Goal: Transaction & Acquisition: Subscribe to service/newsletter

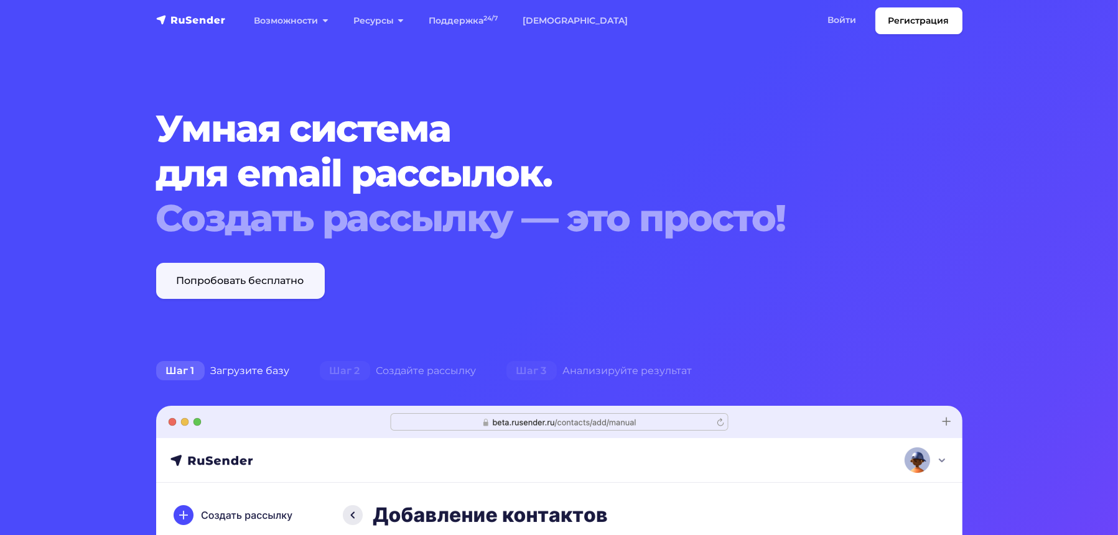
click at [248, 279] on link "Попробовать бесплатно" at bounding box center [240, 281] width 169 height 36
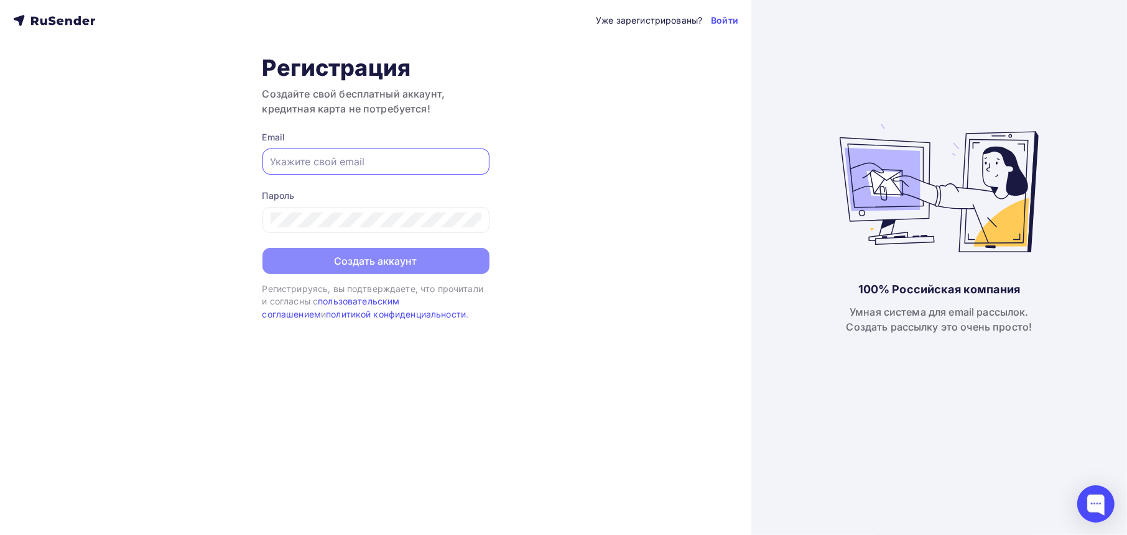
click at [377, 161] on input "text" at bounding box center [376, 161] width 211 height 15
type input "west1971@mail.ru"
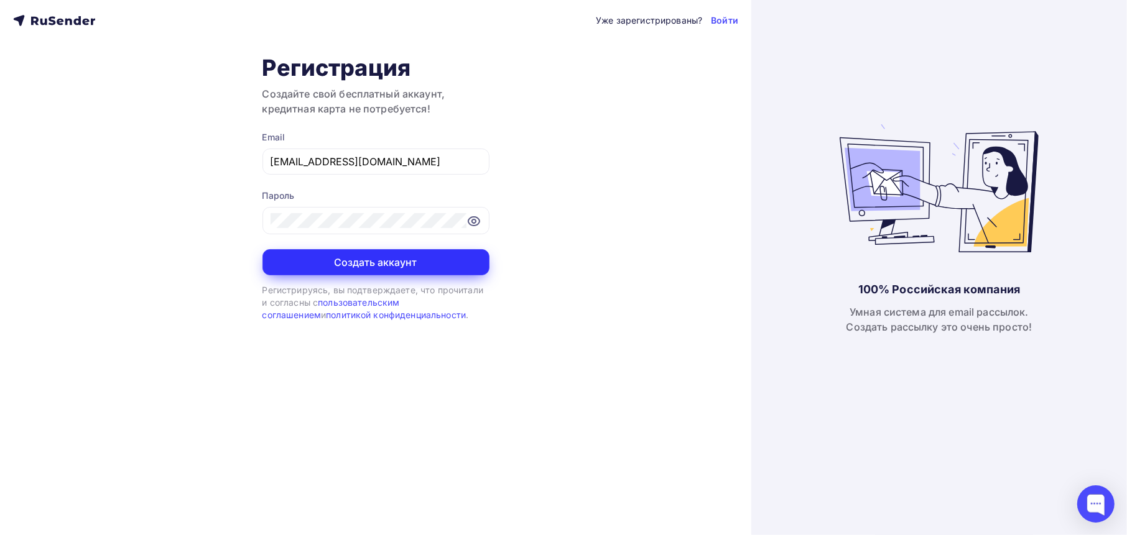
click at [386, 261] on button "Создать аккаунт" at bounding box center [375, 262] width 227 height 26
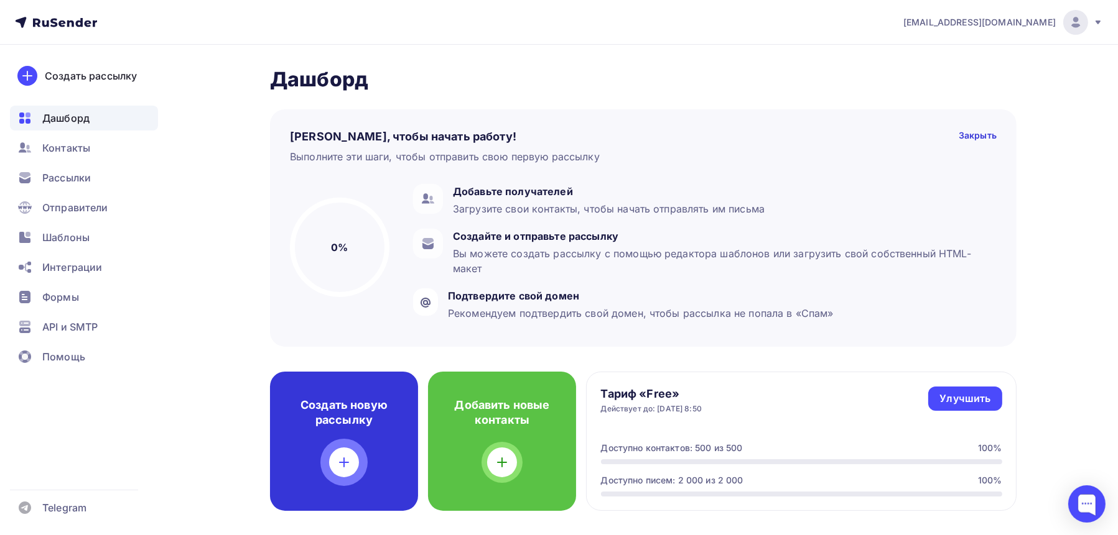
click at [349, 465] on icon at bounding box center [343, 462] width 15 height 15
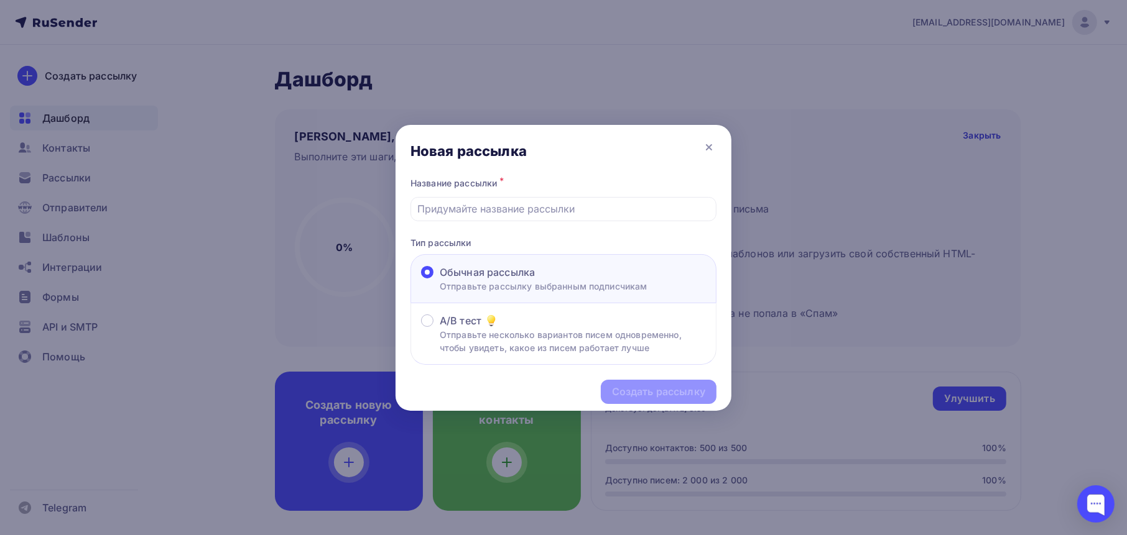
click at [446, 275] on span "Обычная рассылка" at bounding box center [487, 272] width 95 height 15
click at [440, 280] on input "Обычная рассылка Отправьте рассылку выбранным подписчикам" at bounding box center [440, 280] width 0 height 0
click at [563, 207] on input "text" at bounding box center [564, 208] width 292 height 15
type input "n"
type input "тест"
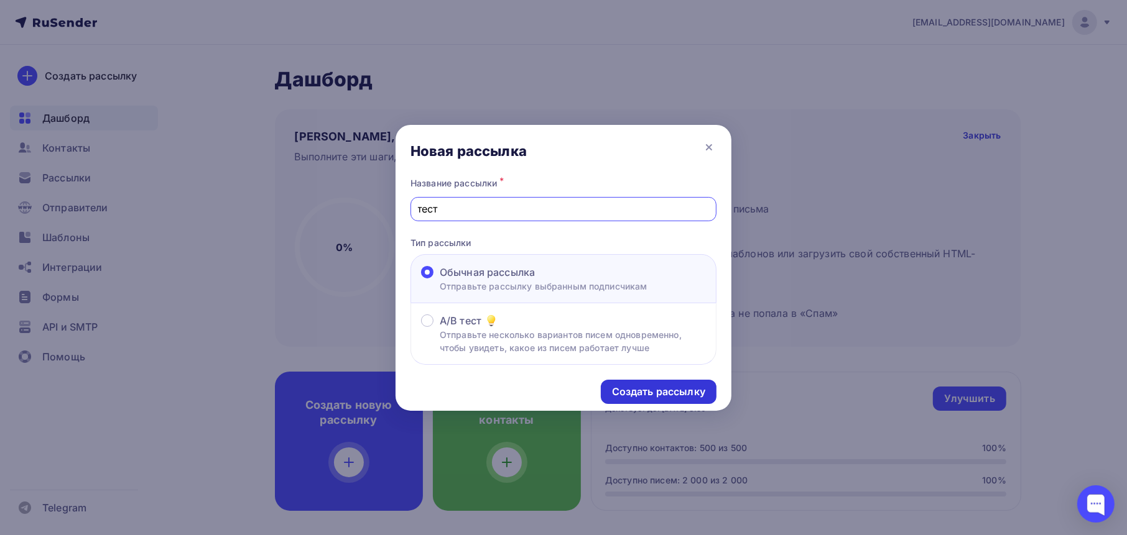
click at [631, 399] on div "Создать рассылку" at bounding box center [659, 392] width 116 height 24
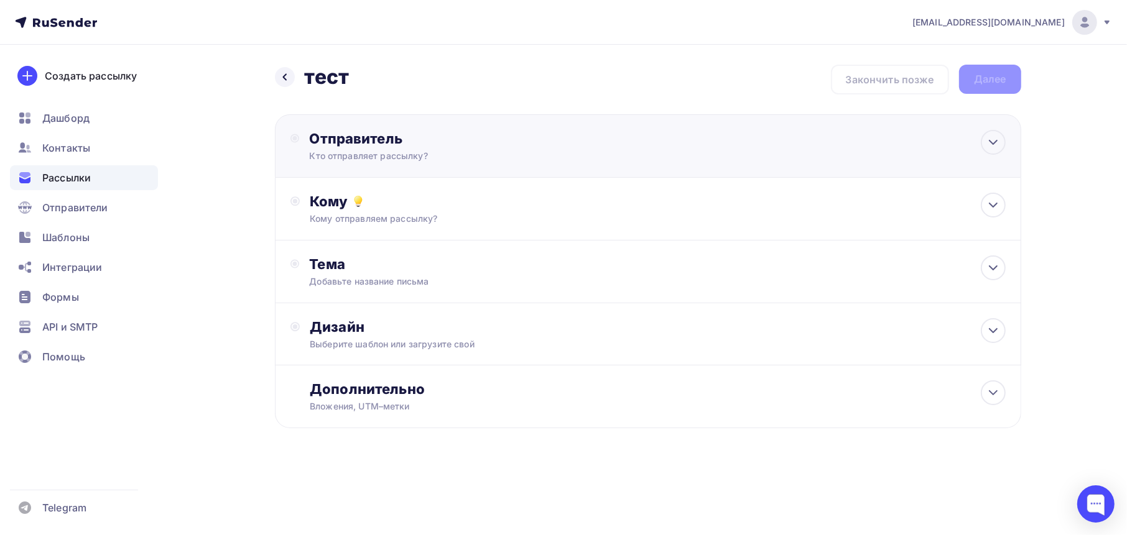
click at [582, 153] on div "Отправитель Кто отправляет рассылку? Email * Нет отправителей Добавить отправит…" at bounding box center [648, 145] width 746 height 63
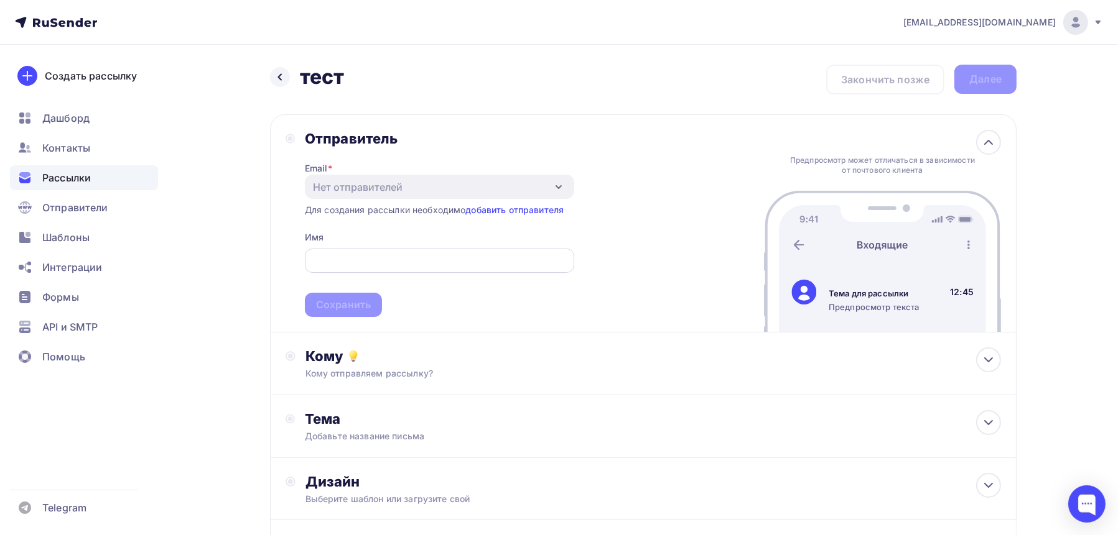
click at [340, 256] on input "text" at bounding box center [439, 261] width 255 height 15
type input "Вера тестирует"
click at [449, 310] on span "Вера тестирует Сохранить" at bounding box center [439, 280] width 269 height 73
click at [379, 263] on input "Вера тестирует" at bounding box center [439, 261] width 255 height 15
click at [357, 369] on div "Кому отправляем рассылку?" at bounding box center [618, 374] width 626 height 12
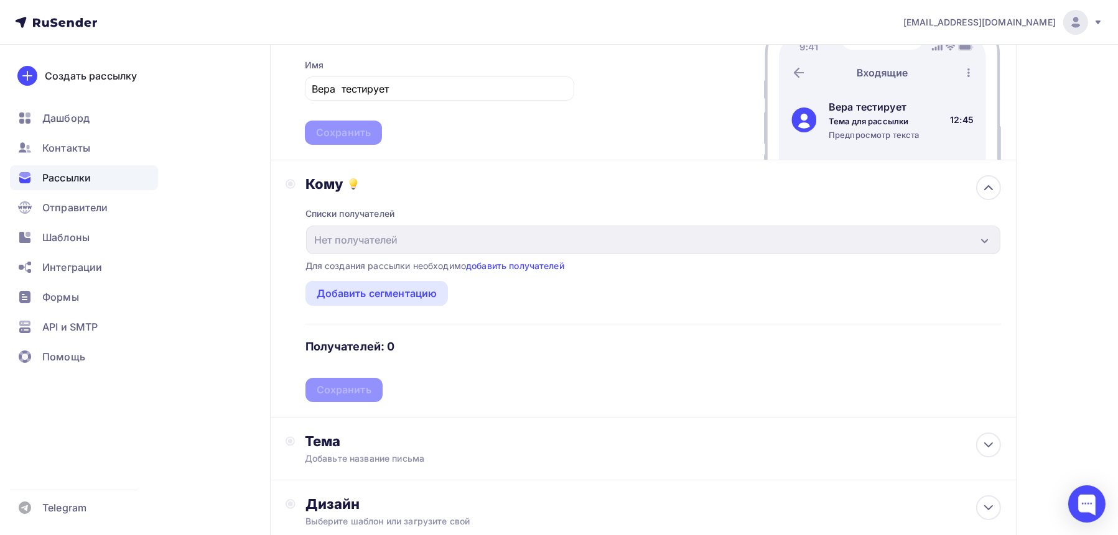
scroll to position [187, 0]
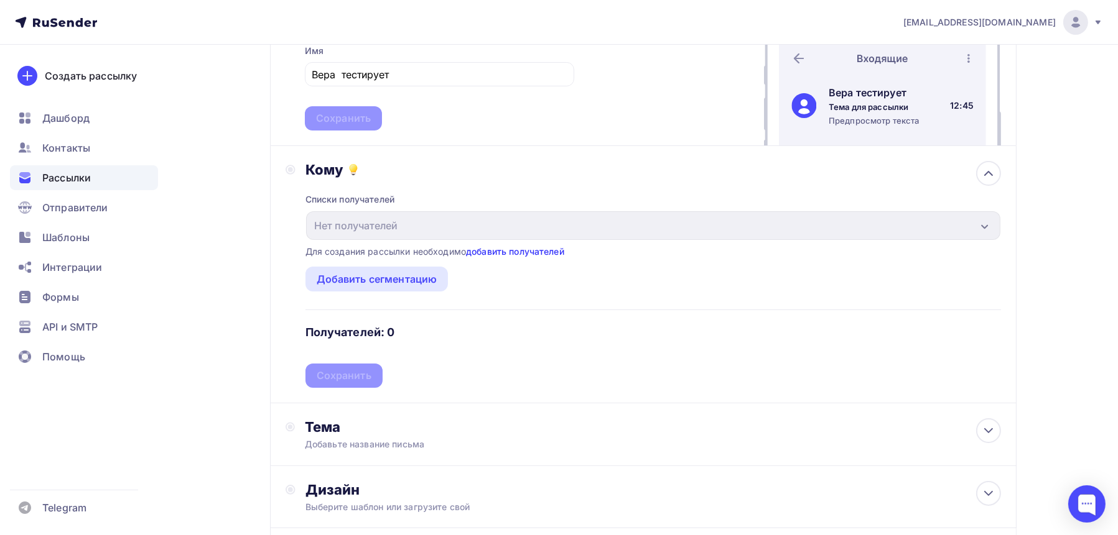
click at [489, 252] on link "добавить получателей" at bounding box center [515, 251] width 98 height 11
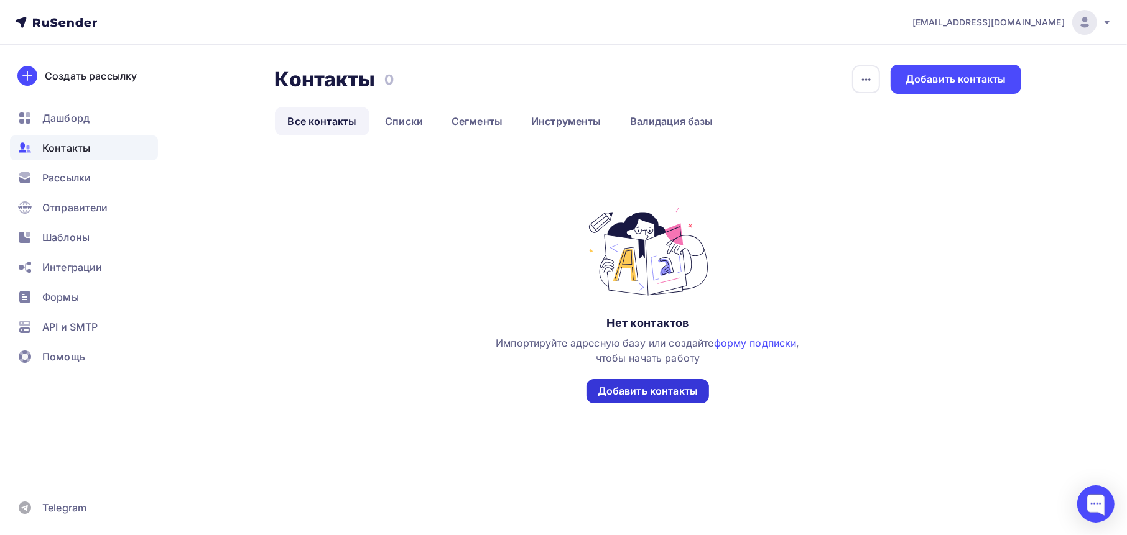
click at [623, 396] on div "Добавить контакты" at bounding box center [648, 391] width 100 height 14
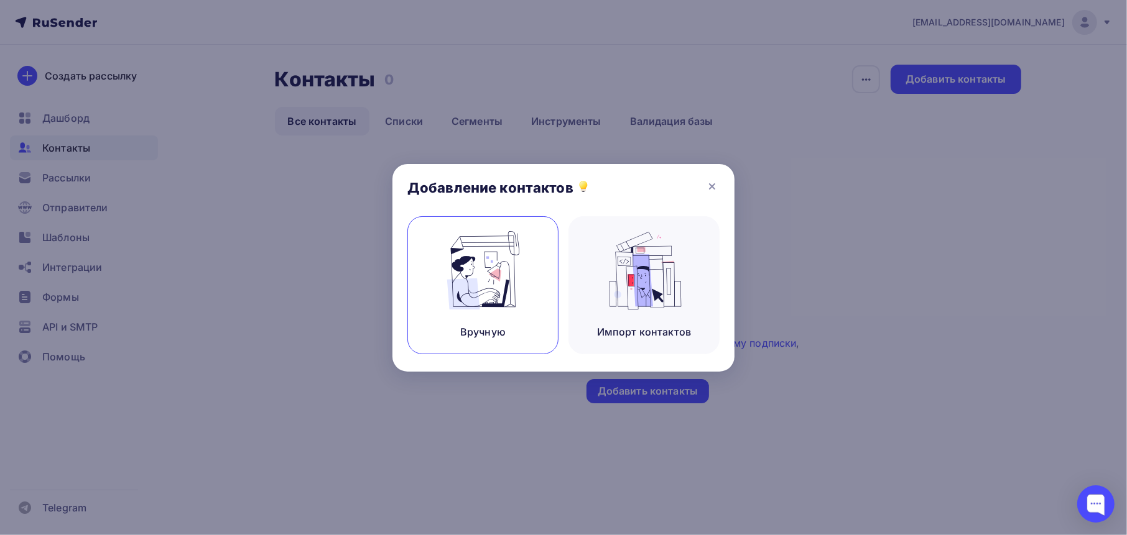
click at [480, 294] on img at bounding box center [483, 270] width 83 height 78
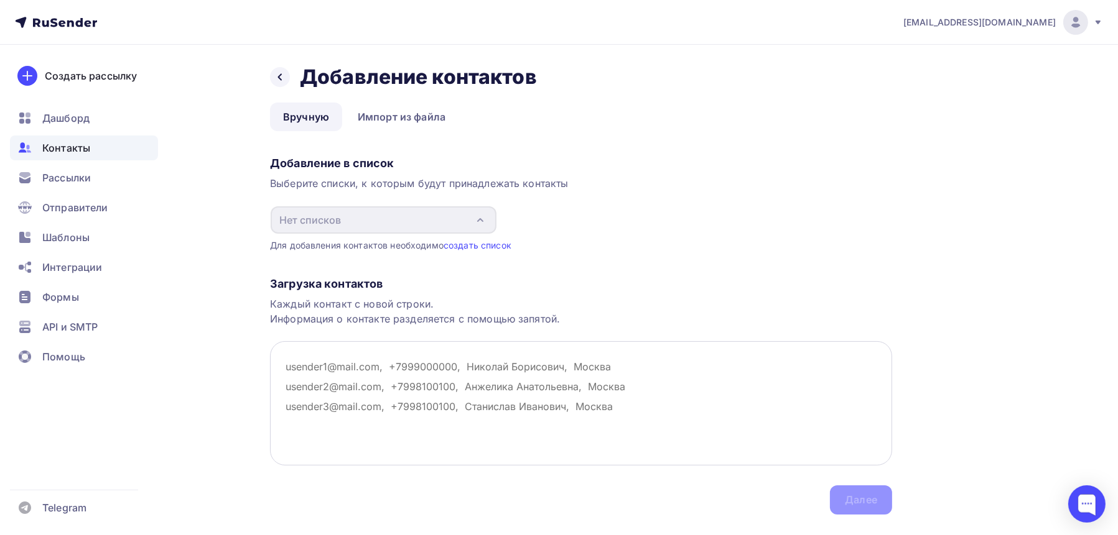
paste textarea "udachnitsa59@yandex.ru"
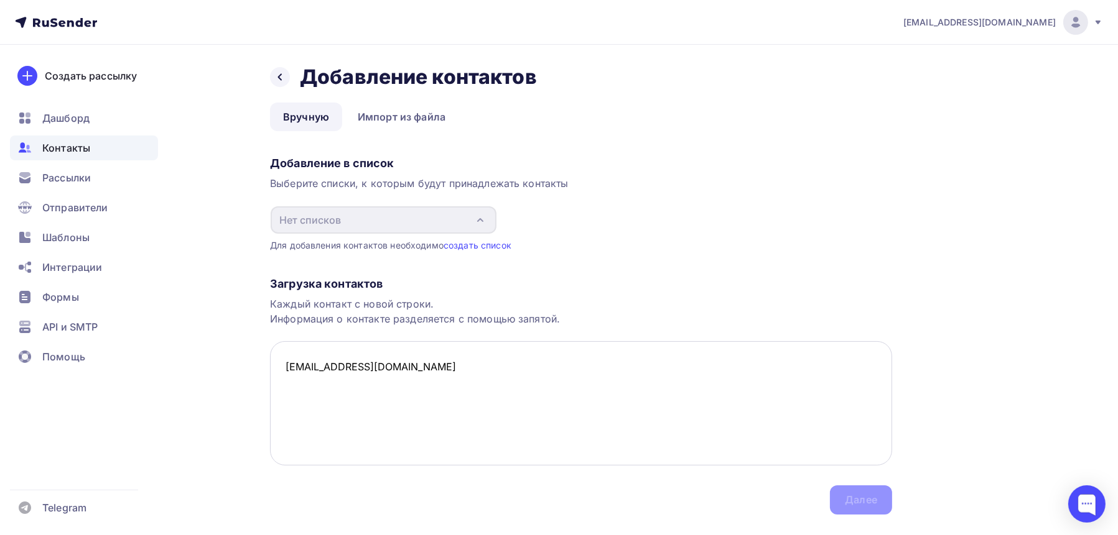
click at [584, 366] on textarea "udachnitsa59@yandex.ru" at bounding box center [581, 403] width 622 height 124
click at [403, 301] on div "Каждый контакт с новой строки. Информация о контакте разделяется с помощью запя…" at bounding box center [581, 312] width 622 height 30
click at [288, 349] on textarea "udachnitsa59@yandex.ru" at bounding box center [581, 403] width 622 height 124
click at [418, 363] on textarea "udachnitsa59@yandex.ru" at bounding box center [581, 403] width 622 height 124
click at [413, 370] on textarea "udachnitsa59@yandex.ru" at bounding box center [581, 403] width 622 height 124
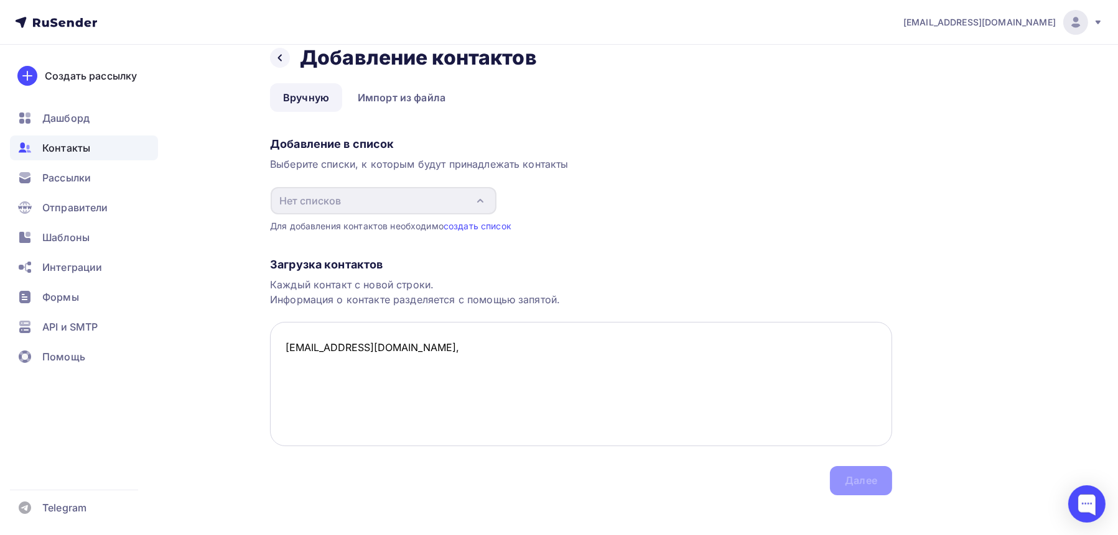
scroll to position [29, 0]
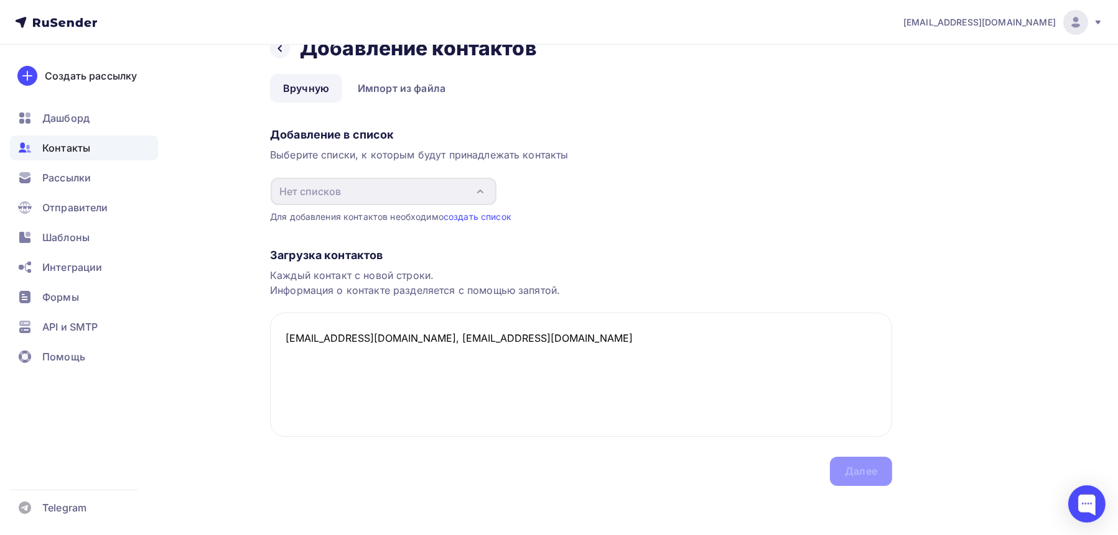
type textarea "udachnitsa59@yandex.ru, west1971@mail.ru"
click at [673, 172] on div "Добавление в список Выберите списки, к которым будут принадлежать контакты Нет …" at bounding box center [581, 173] width 622 height 101
click at [849, 474] on div "Загрузка контактов Каждый контакт с новой строки. Информация о контакте разделя…" at bounding box center [581, 354] width 622 height 263
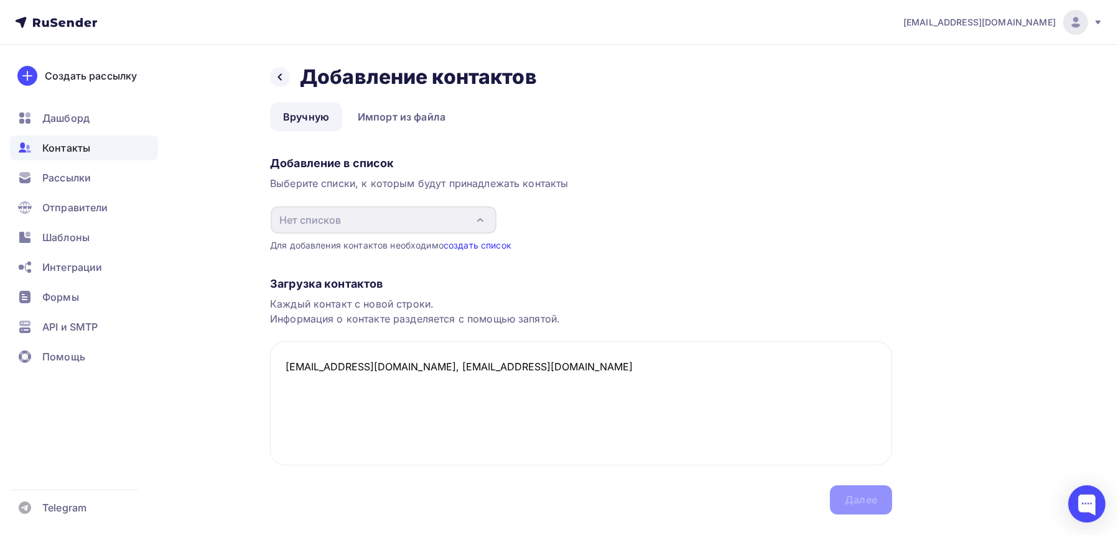
click at [474, 246] on link "создать список" at bounding box center [477, 245] width 68 height 11
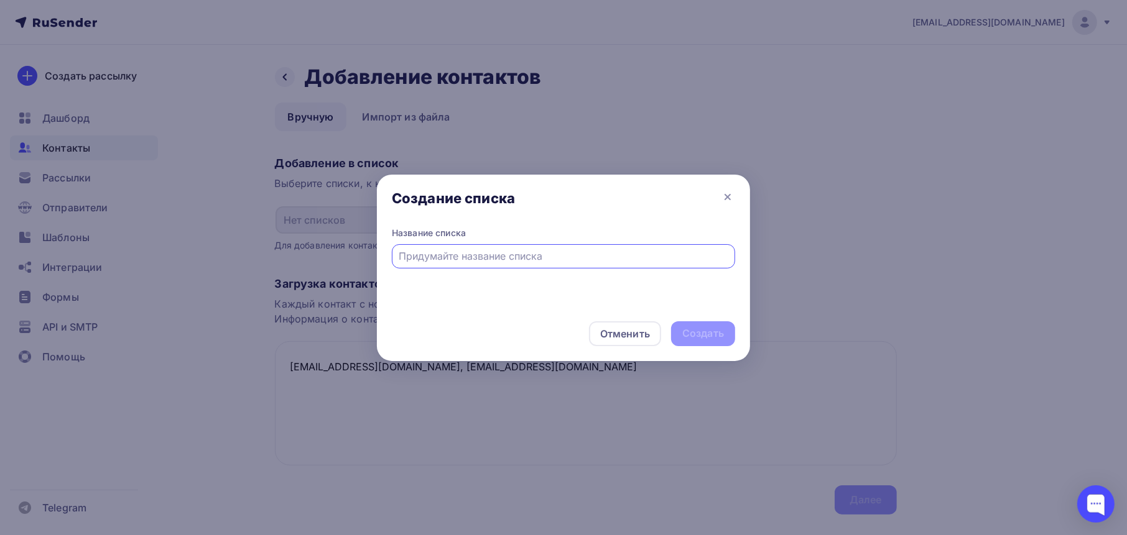
click at [469, 257] on input "text" at bounding box center [563, 256] width 329 height 15
type input "Ntcn"
click at [705, 340] on div "Создать" at bounding box center [703, 333] width 42 height 14
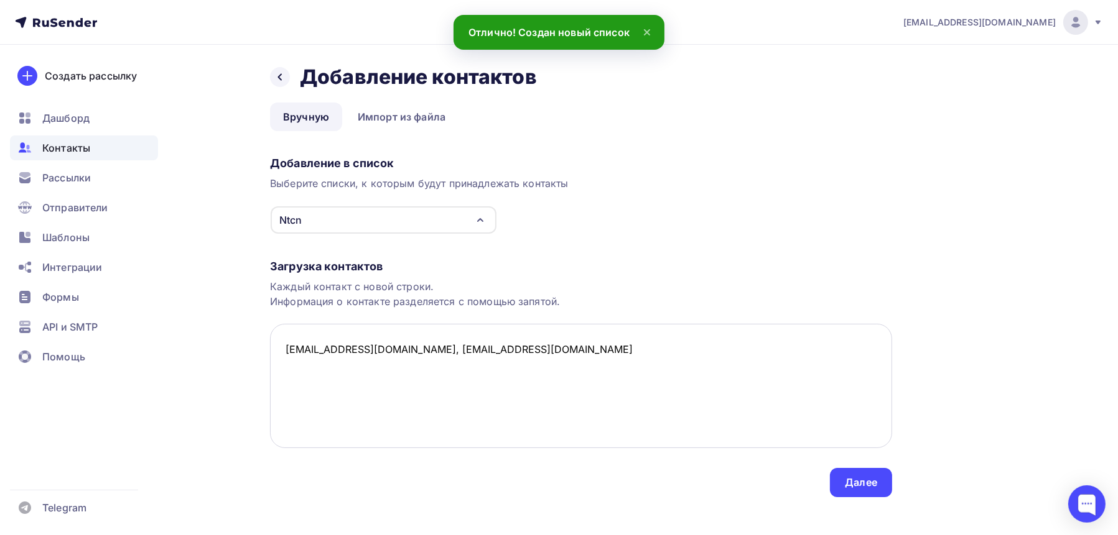
drag, startPoint x: 601, startPoint y: 352, endPoint x: 627, endPoint y: 373, distance: 33.2
click at [601, 352] on textarea "udachnitsa59@yandex.ru, west1971@mail.ru" at bounding box center [581, 386] width 622 height 124
click at [855, 493] on div "Далее" at bounding box center [861, 482] width 62 height 29
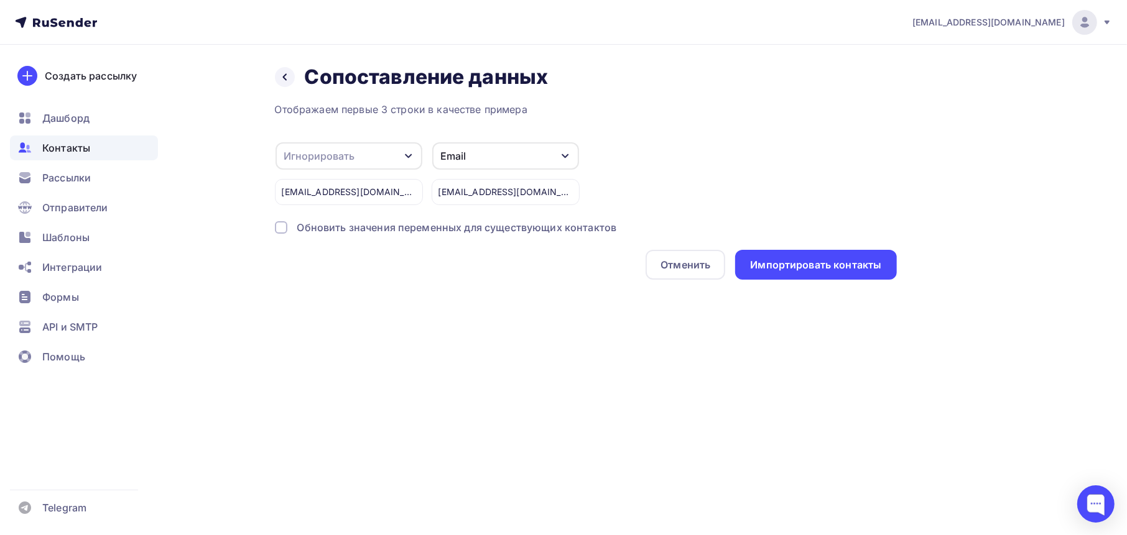
click at [406, 157] on icon "button" at bounding box center [409, 156] width 10 height 10
click at [585, 116] on div "Отображаем первые 3 строки в качестве примера" at bounding box center [586, 109] width 622 height 15
click at [279, 228] on div at bounding box center [281, 227] width 12 height 12
click at [280, 228] on div at bounding box center [281, 227] width 12 height 12
click at [835, 269] on div "Импортировать контакты" at bounding box center [815, 265] width 131 height 14
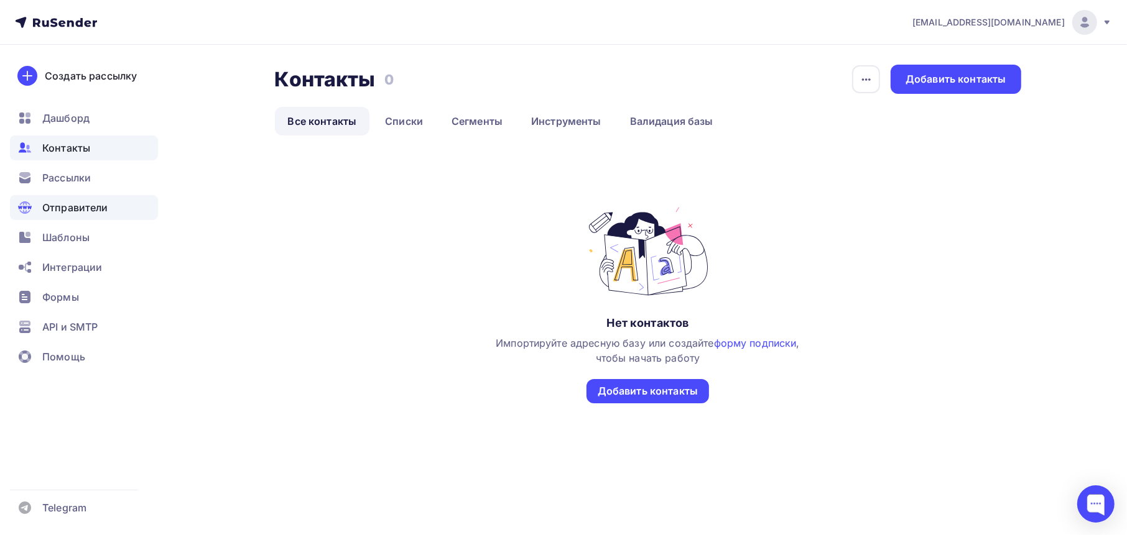
click at [75, 205] on span "Отправители" at bounding box center [75, 207] width 66 height 15
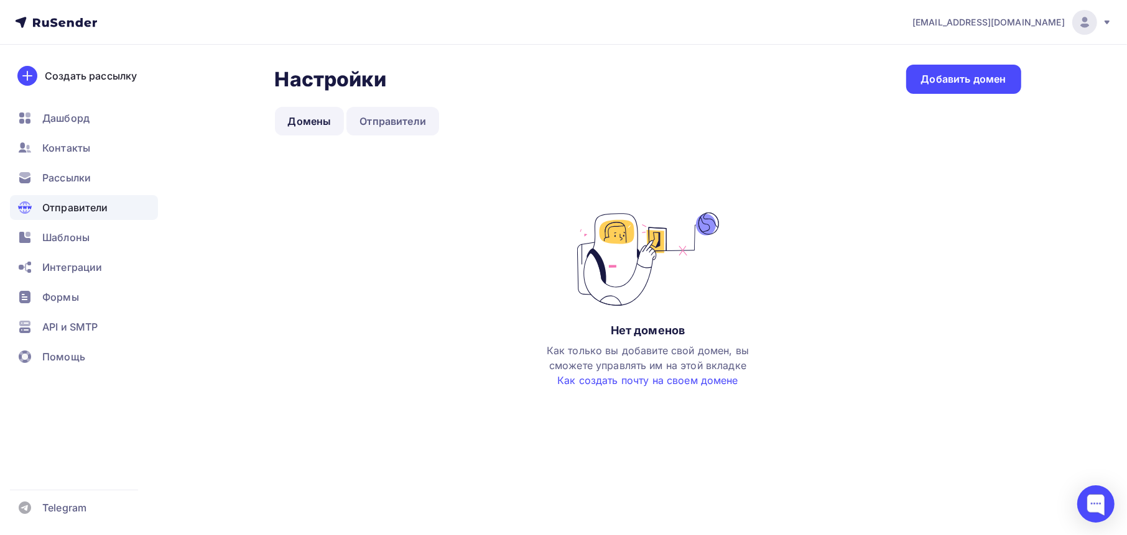
click at [404, 123] on link "Отправители" at bounding box center [392, 121] width 93 height 29
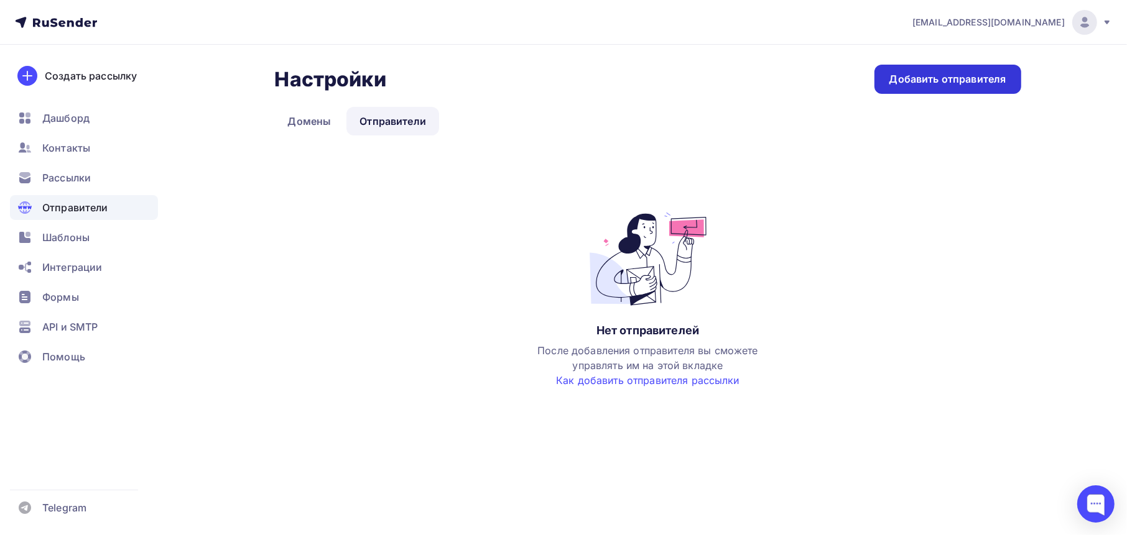
click at [956, 87] on div "Добавить отправителя" at bounding box center [947, 79] width 147 height 29
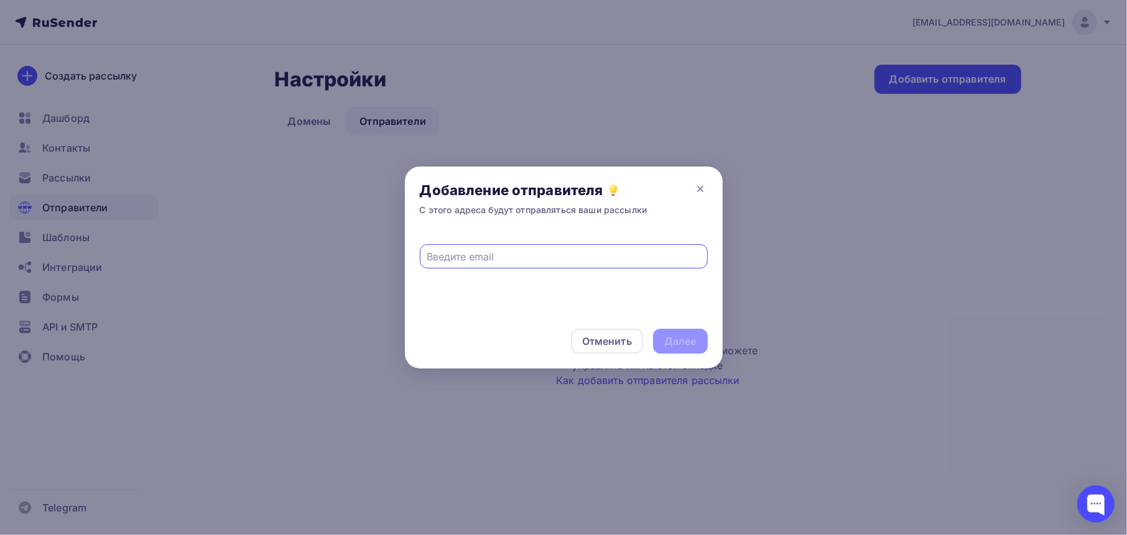
click at [501, 256] on input "text" at bounding box center [564, 256] width 274 height 15
paste input "[EMAIL_ADDRESS][DOMAIN_NAME]"
type input "[EMAIL_ADDRESS][DOMAIN_NAME]"
click at [673, 343] on div "Далее" at bounding box center [680, 342] width 32 height 14
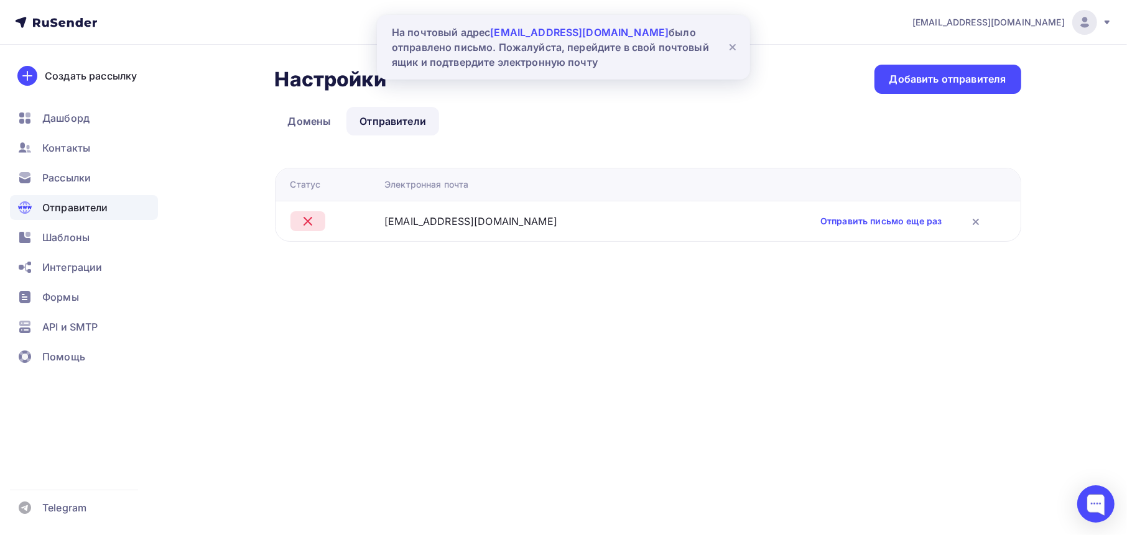
click at [601, 344] on div "west1971@mail.ru Аккаунт Тарифы Выйти Создать рассылку Дашборд Контакты Рассылк…" at bounding box center [563, 267] width 1127 height 535
click at [93, 77] on div "Создать рассылку" at bounding box center [91, 75] width 92 height 15
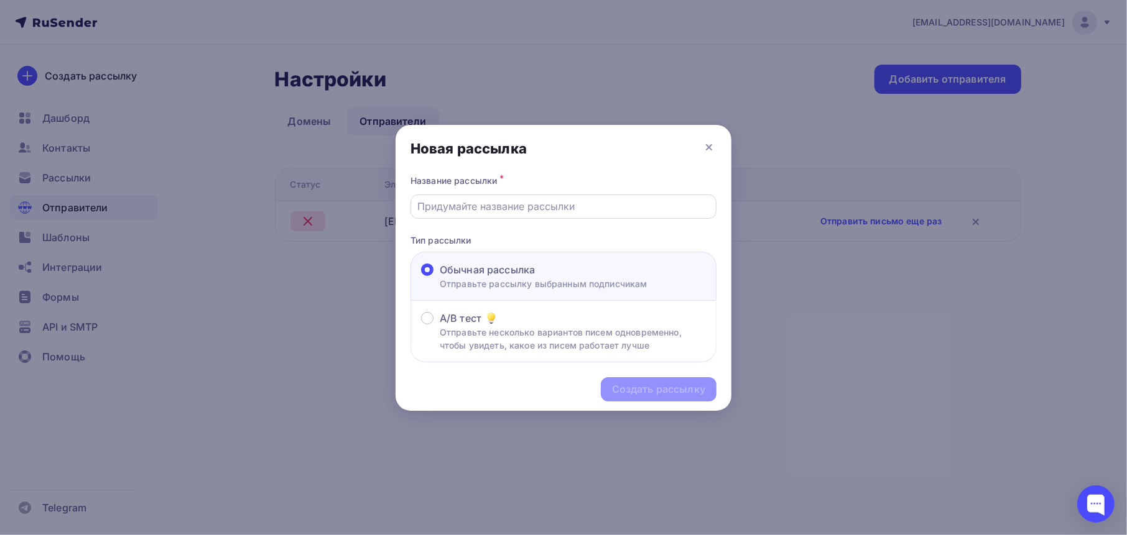
click at [557, 206] on input "text" at bounding box center [564, 206] width 292 height 15
type input "n"
type input "тест"
click at [618, 399] on div "Создать рассылку" at bounding box center [659, 389] width 116 height 24
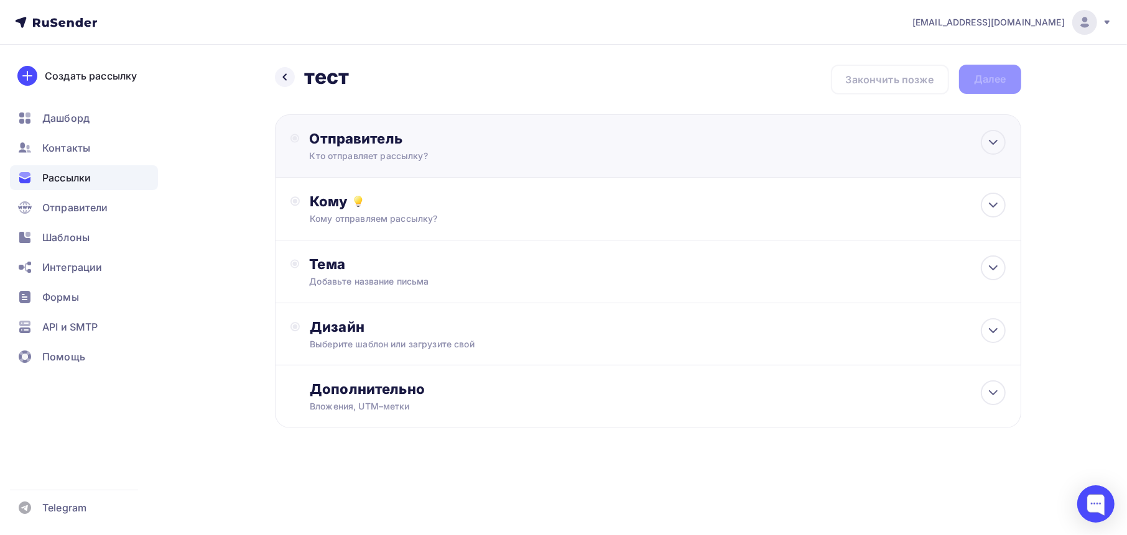
click at [494, 155] on div "Кто отправляет рассылку?" at bounding box center [430, 156] width 243 height 12
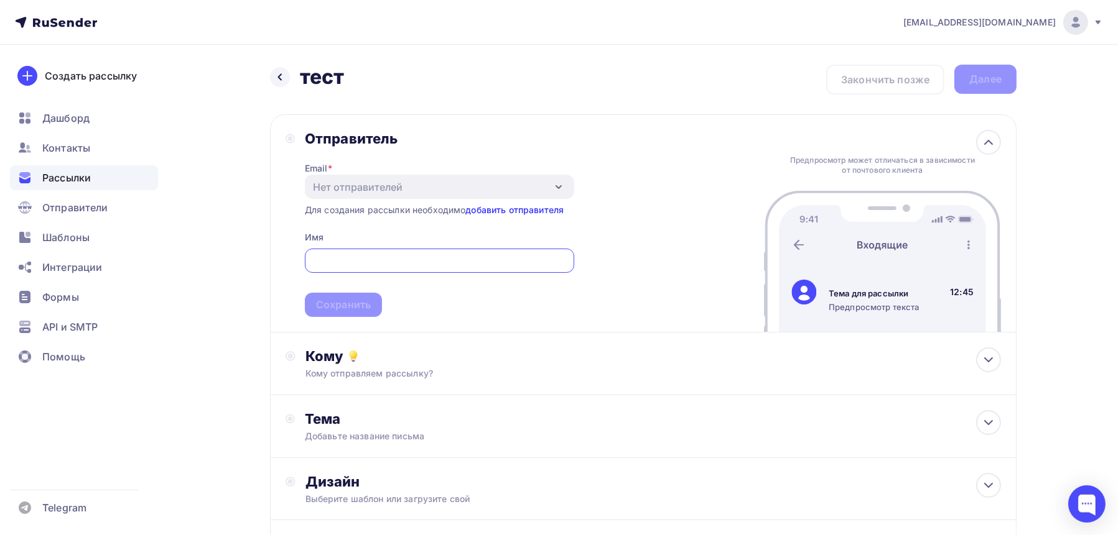
click at [489, 209] on link "добавить отправителя" at bounding box center [514, 210] width 98 height 11
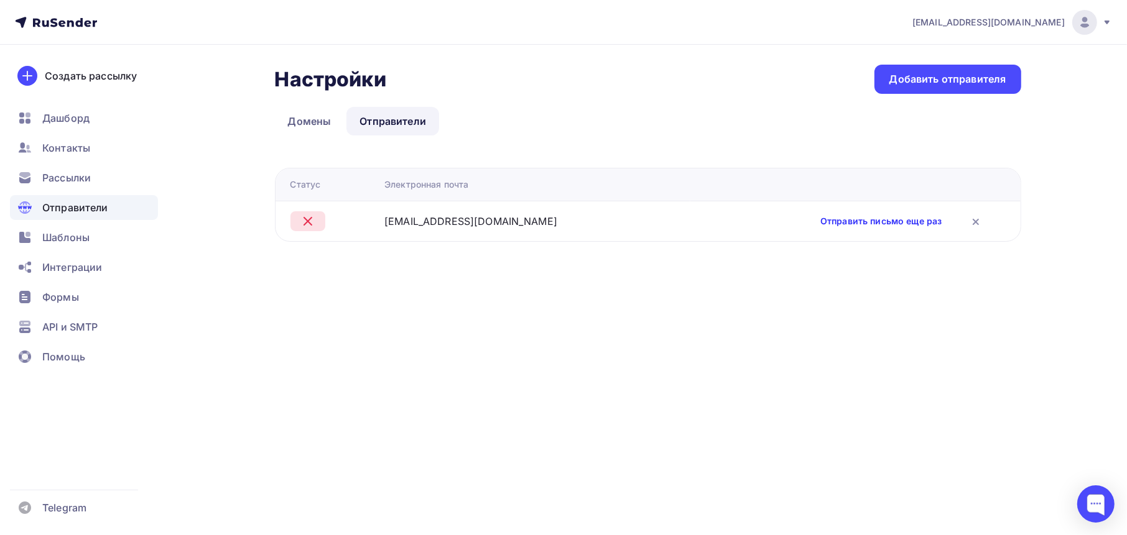
click at [851, 221] on link "Отправить письмо еще раз" at bounding box center [880, 221] width 121 height 12
click at [926, 78] on div "Добавить отправителя" at bounding box center [947, 79] width 117 height 14
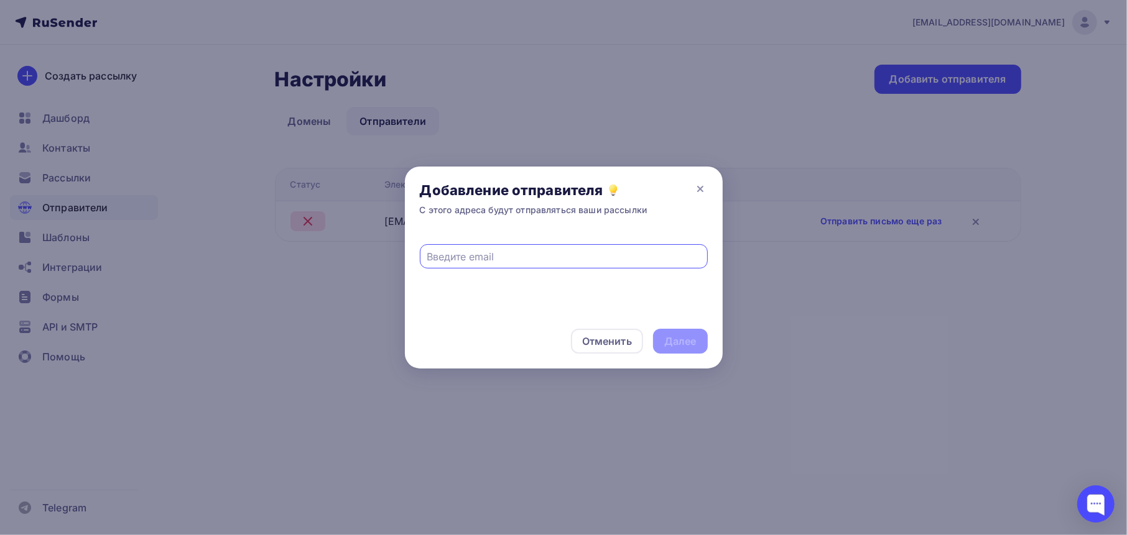
click at [479, 254] on input "text" at bounding box center [564, 256] width 274 height 15
type input "[EMAIL_ADDRESS][DOMAIN_NAME]"
click at [680, 349] on div "Далее" at bounding box center [680, 341] width 55 height 25
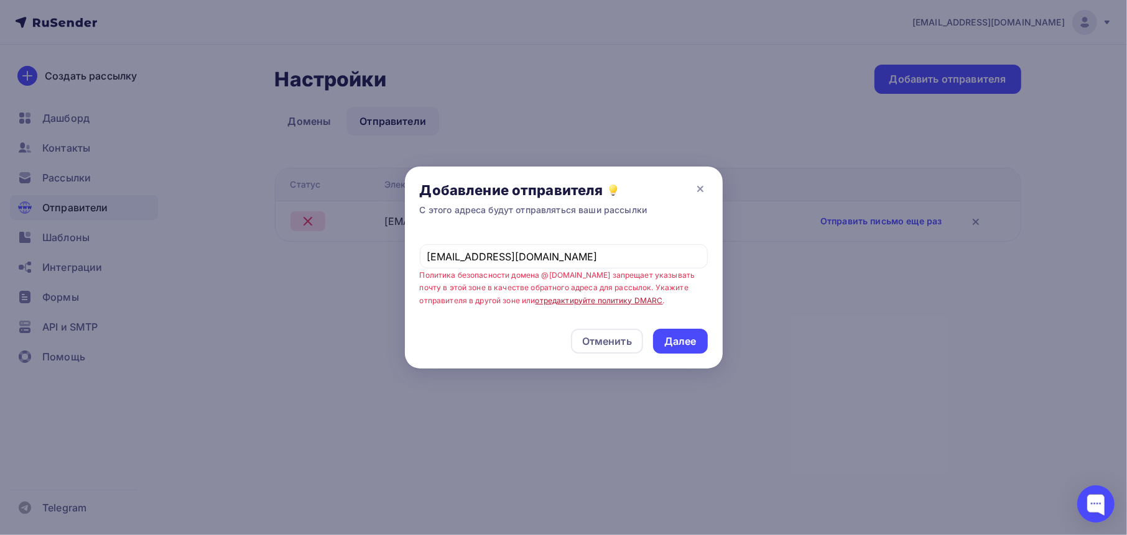
click at [562, 300] on link "отредактируйте политику DMARC" at bounding box center [598, 300] width 127 height 9
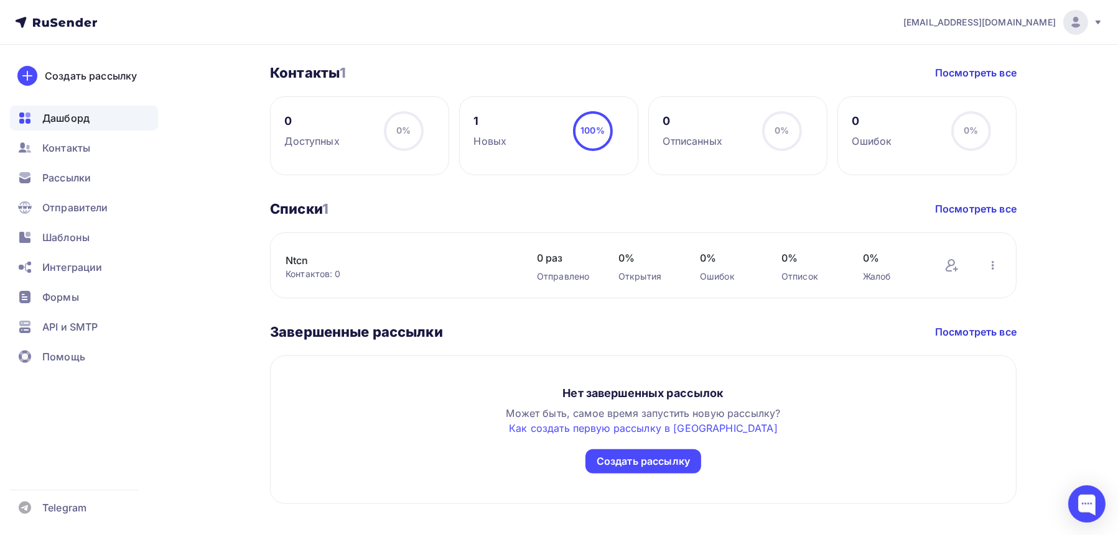
scroll to position [489, 0]
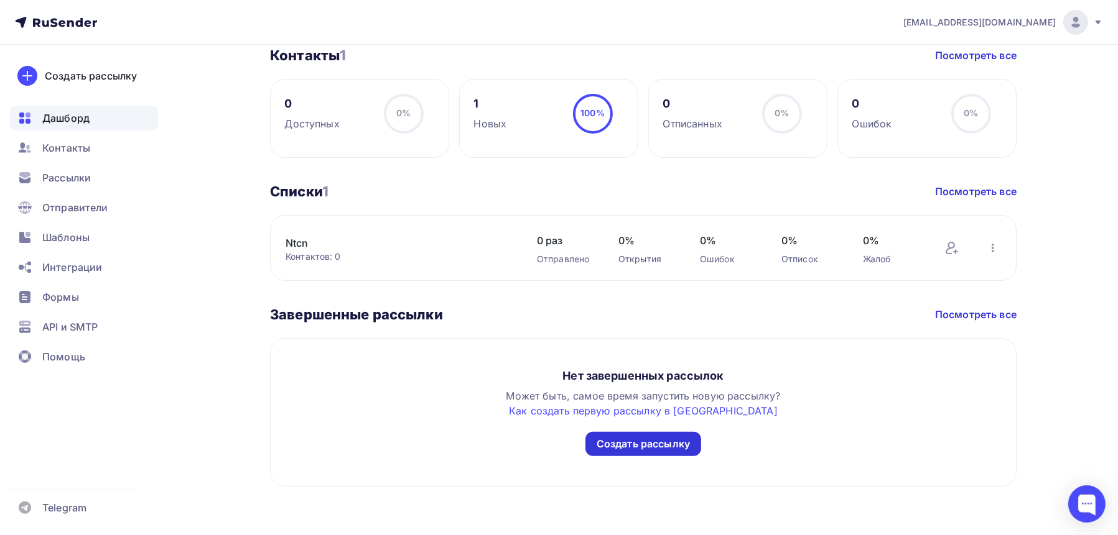
click at [627, 442] on div "Создать рассылку" at bounding box center [642, 444] width 93 height 14
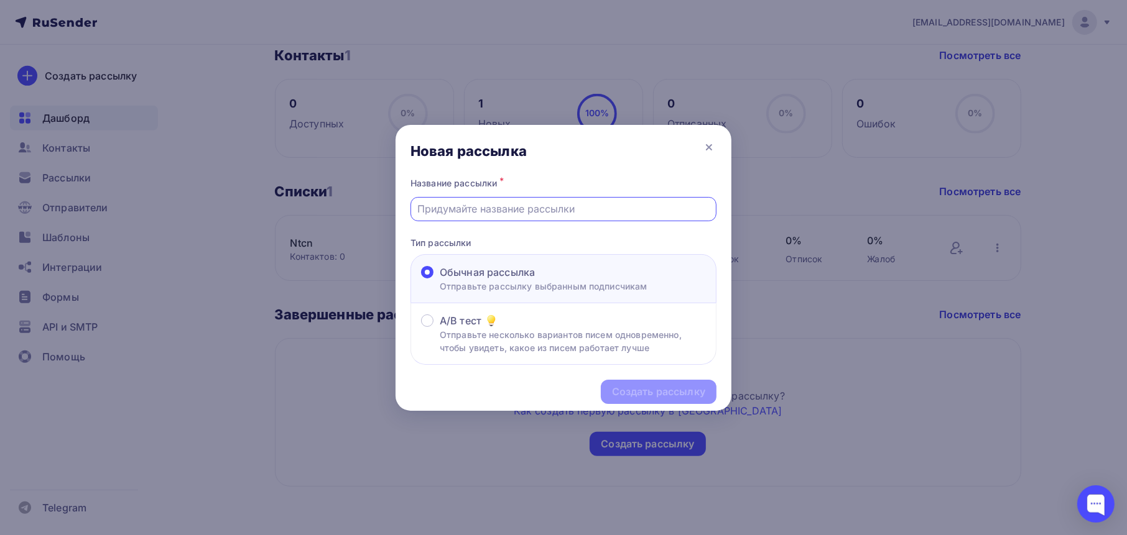
click at [519, 212] on input "text" at bounding box center [564, 208] width 292 height 15
type input "ntcn"
click at [625, 394] on div "Создать рассылку" at bounding box center [658, 392] width 93 height 14
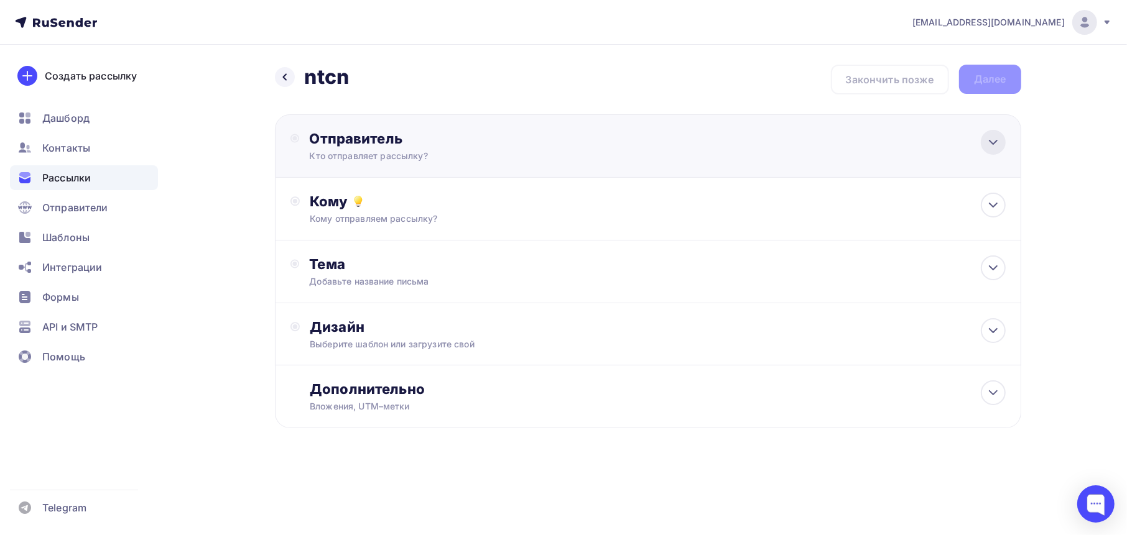
click at [994, 141] on icon at bounding box center [993, 142] width 15 height 15
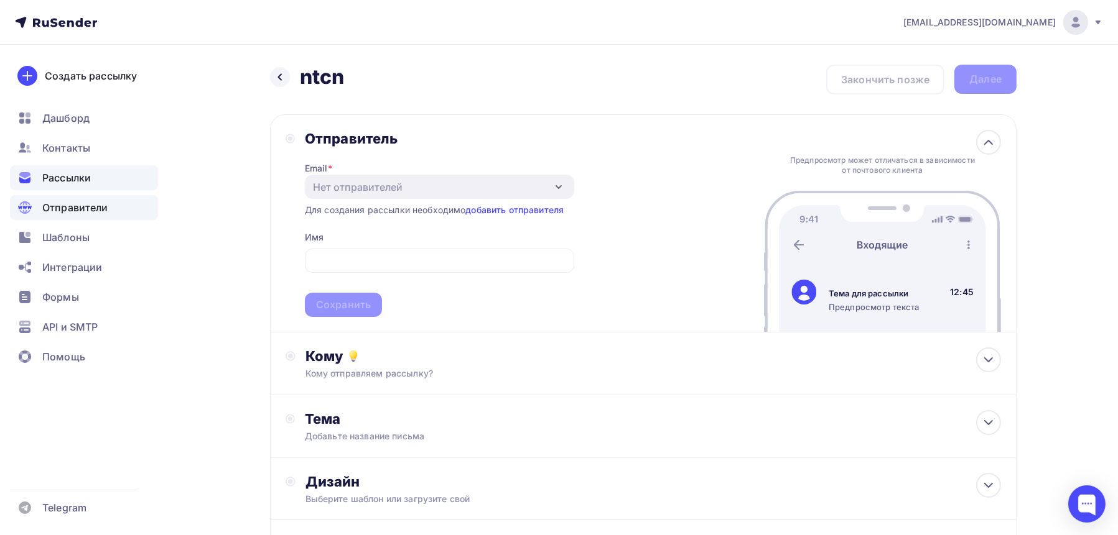
click at [72, 205] on span "Отправители" at bounding box center [75, 207] width 66 height 15
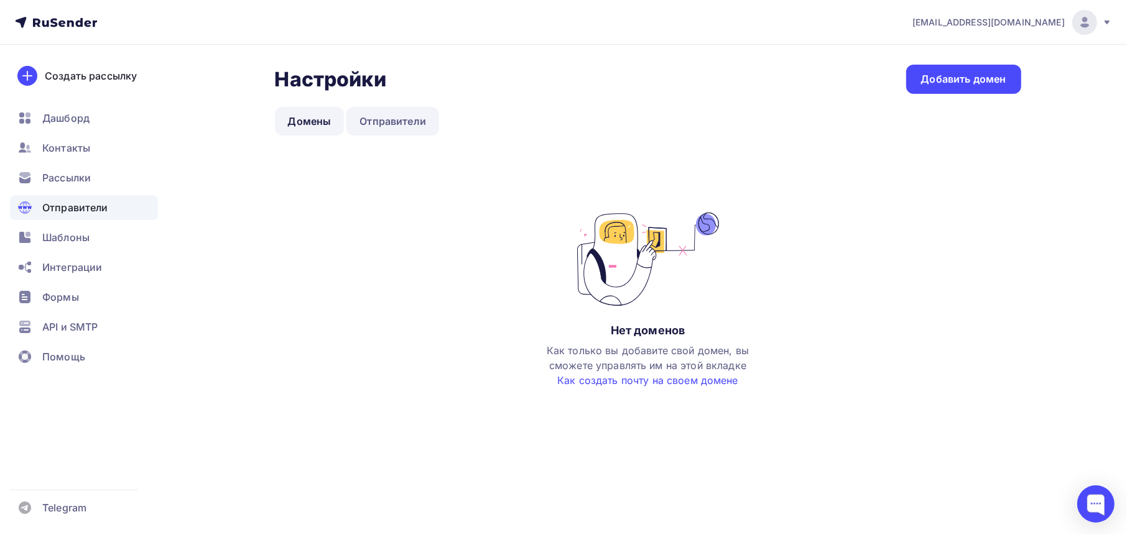
click at [404, 116] on link "Отправители" at bounding box center [392, 121] width 93 height 29
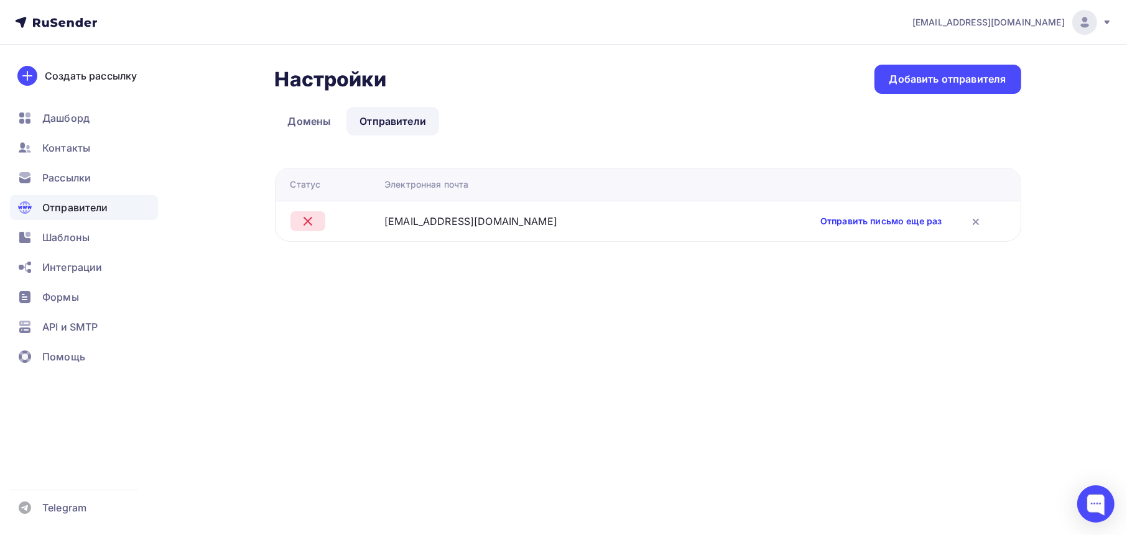
click at [851, 218] on link "Отправить письмо еще раз" at bounding box center [880, 221] width 121 height 12
click at [943, 82] on div "Добавить отправителя" at bounding box center [947, 79] width 117 height 14
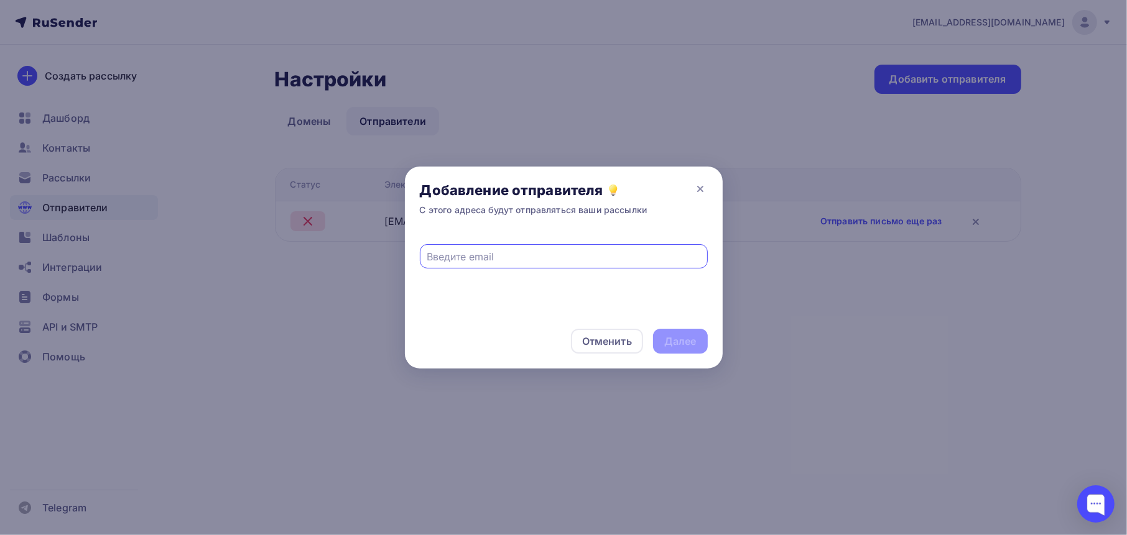
paste input "[PERSON_NAME][EMAIL_ADDRESS][MEDICAL_DATA][DOMAIN_NAME]"
type input "[PERSON_NAME][EMAIL_ADDRESS][MEDICAL_DATA][DOMAIN_NAME]"
click at [663, 335] on div "Далее" at bounding box center [680, 341] width 55 height 25
